Goal: Check status

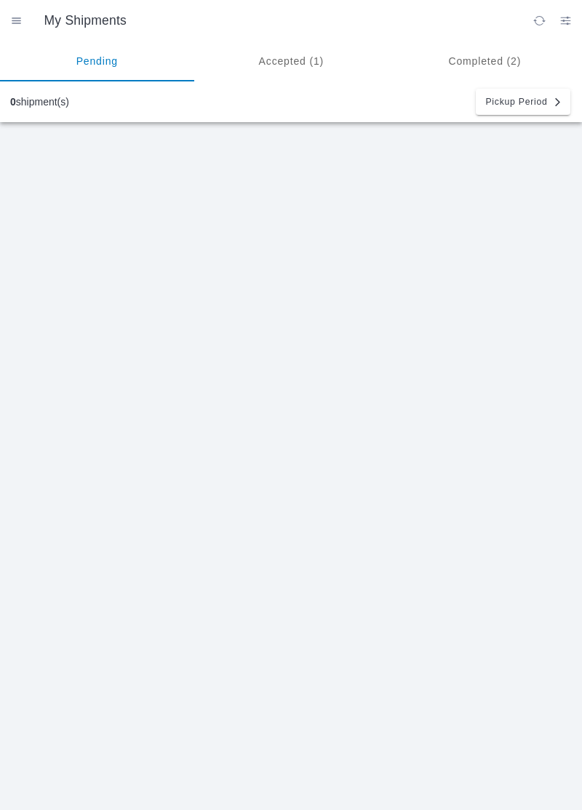
click at [294, 49] on ion-segment-button "Accepted (1)" at bounding box center [291, 61] width 194 height 41
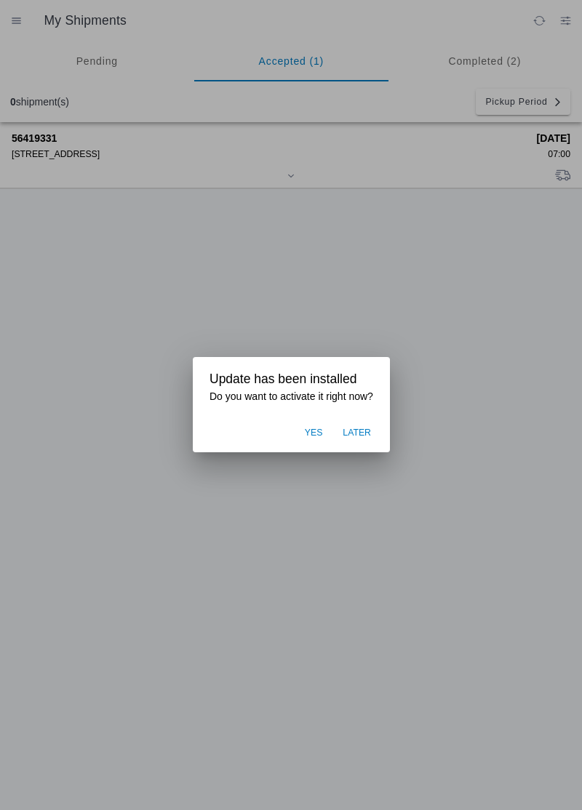
click at [362, 438] on span "Later" at bounding box center [356, 433] width 28 height 13
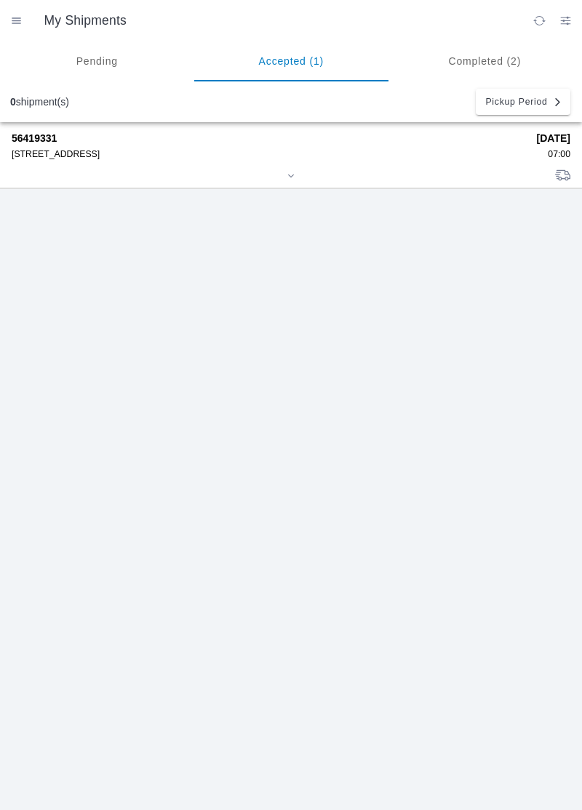
click at [102, 151] on div "[STREET_ADDRESS]" at bounding box center [269, 154] width 515 height 10
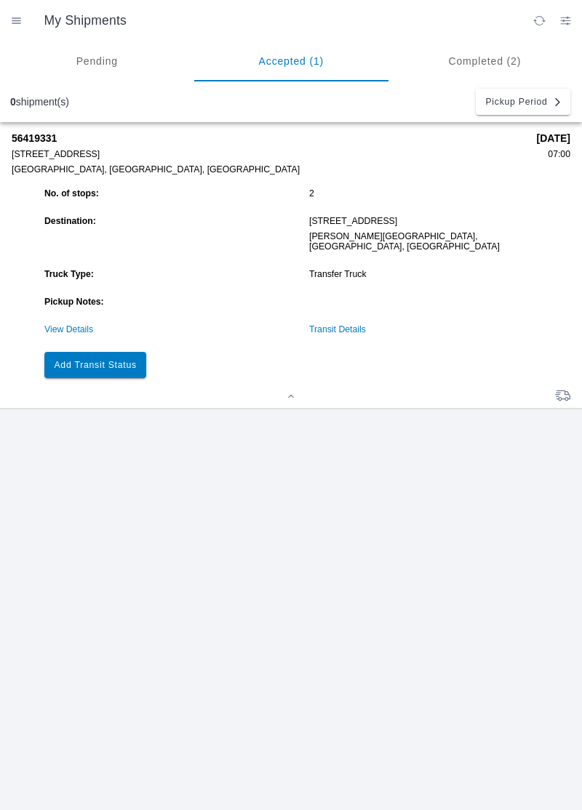
click at [72, 324] on link "View Details" at bounding box center [68, 329] width 49 height 10
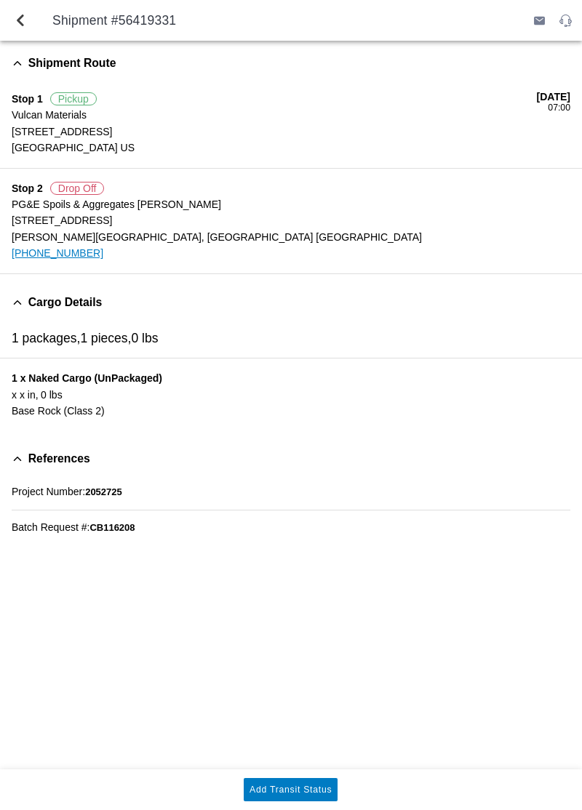
click at [240, 365] on div "1 x Naked Cargo (UnPackaged) x x IN, 0 LBS Base Rock (Class 2)" at bounding box center [291, 394] width 582 height 72
